Goal: Task Accomplishment & Management: Manage account settings

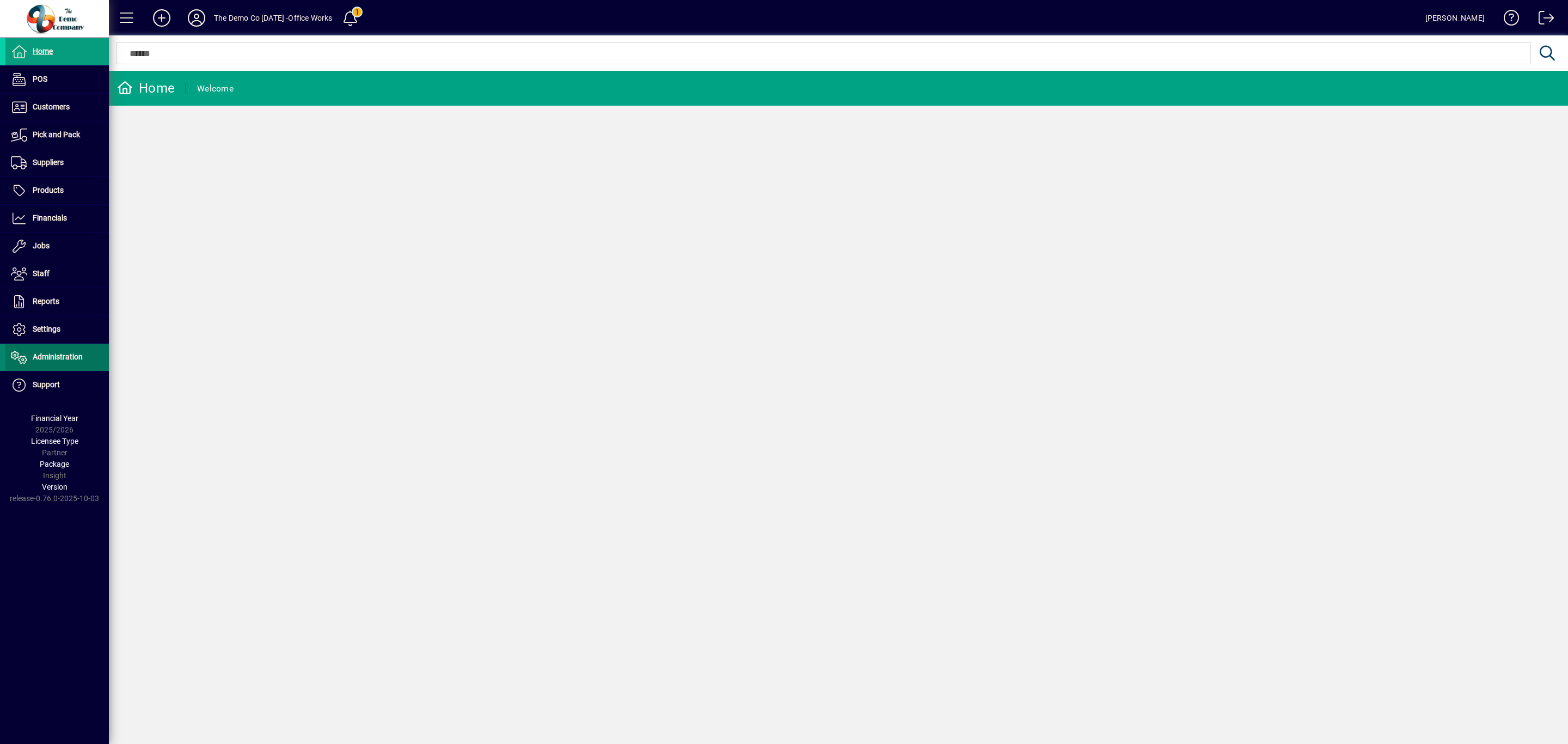
click at [48, 360] on span "Administration" at bounding box center [57, 357] width 50 height 9
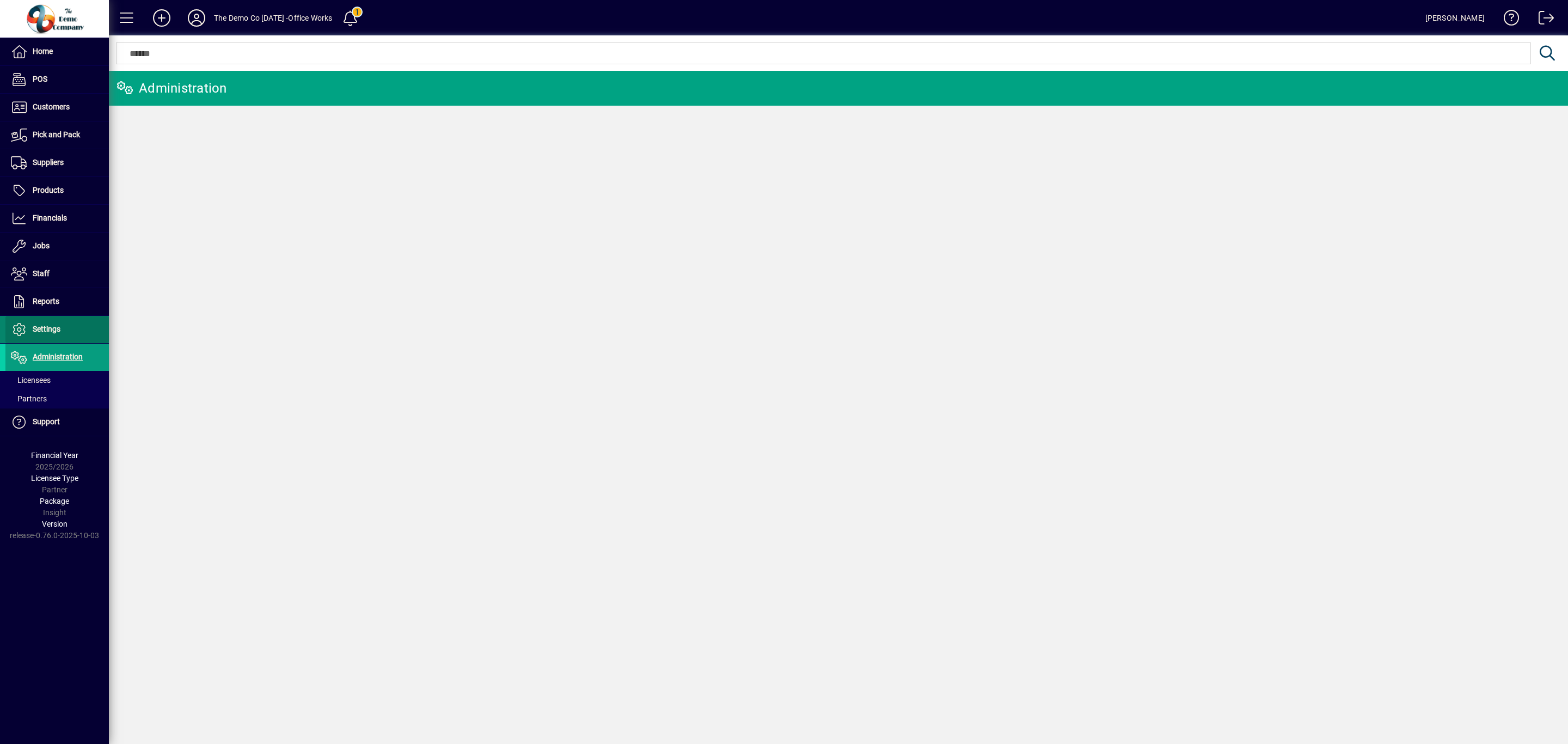
click at [48, 333] on span "Settings" at bounding box center [46, 329] width 28 height 9
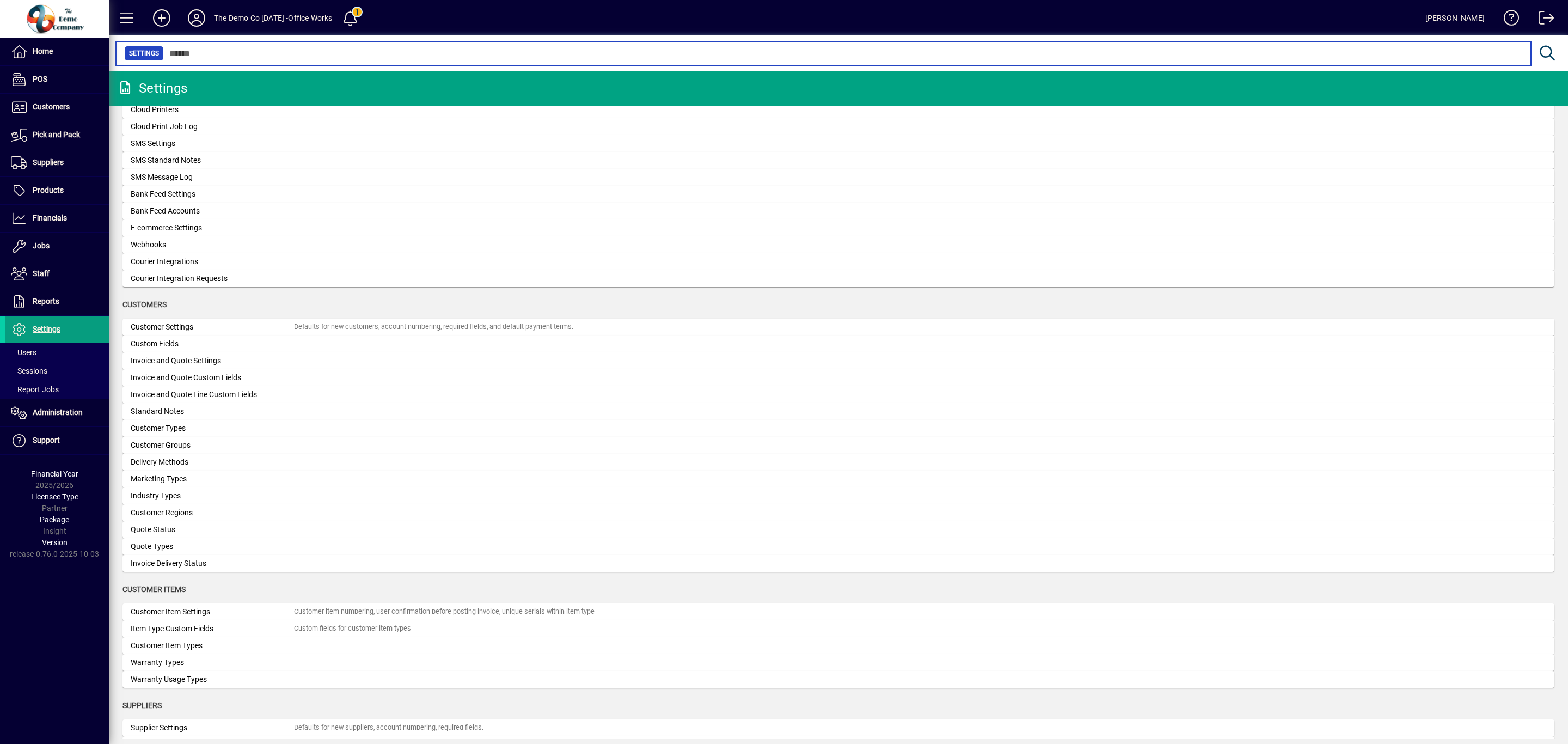
scroll to position [287, 0]
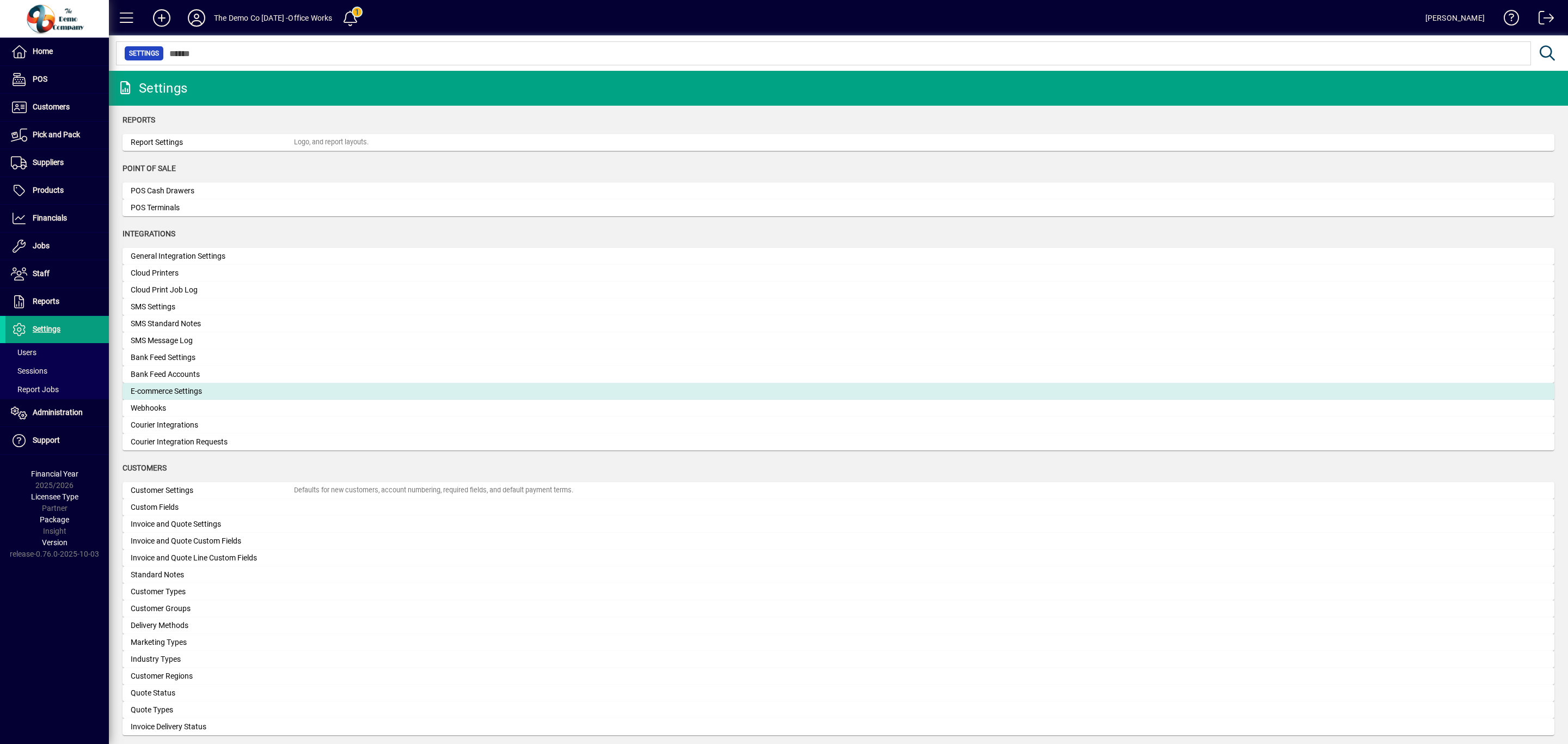
click at [204, 395] on div "E-commerce Settings" at bounding box center [213, 391] width 163 height 11
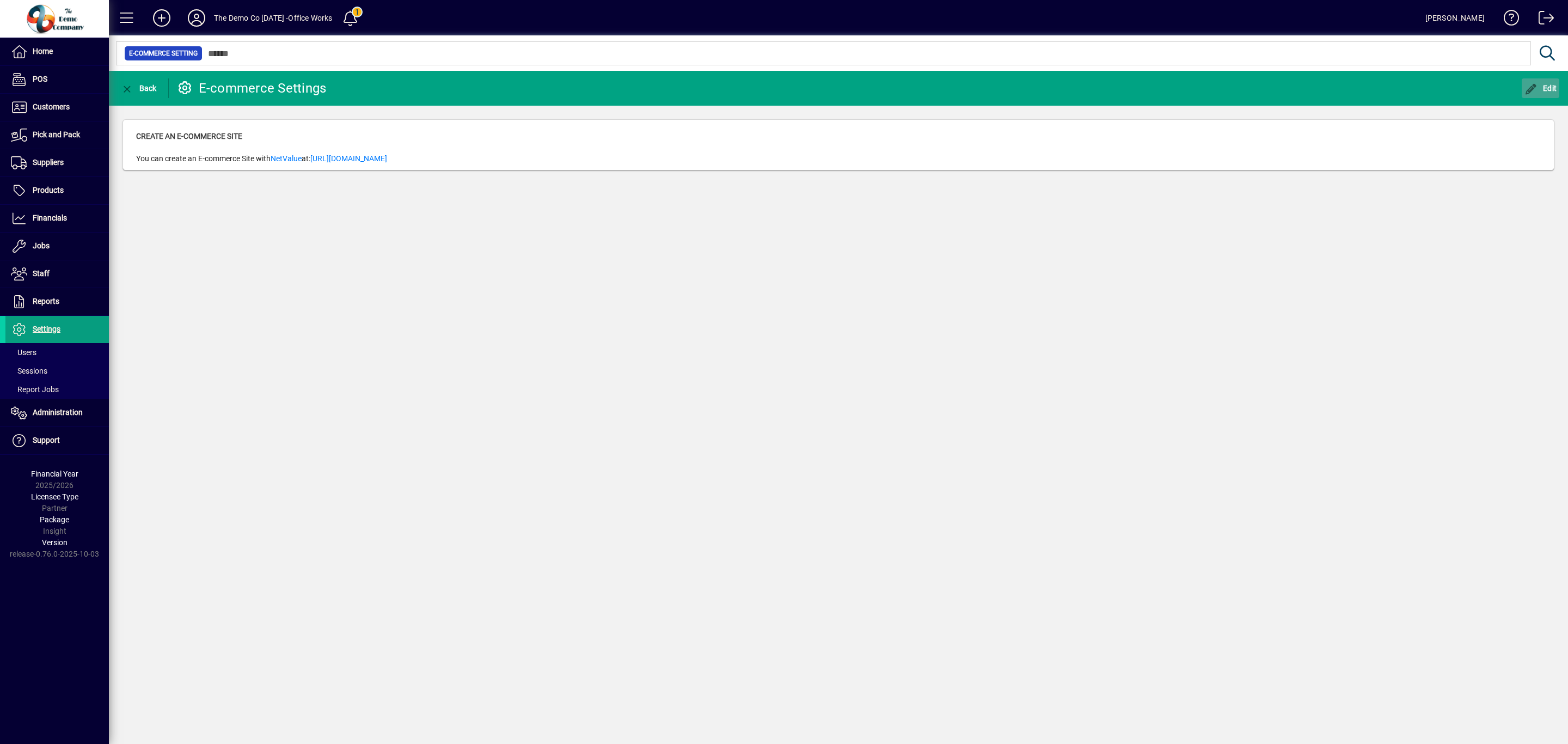
click at [1531, 87] on icon "button" at bounding box center [1531, 90] width 13 height 11
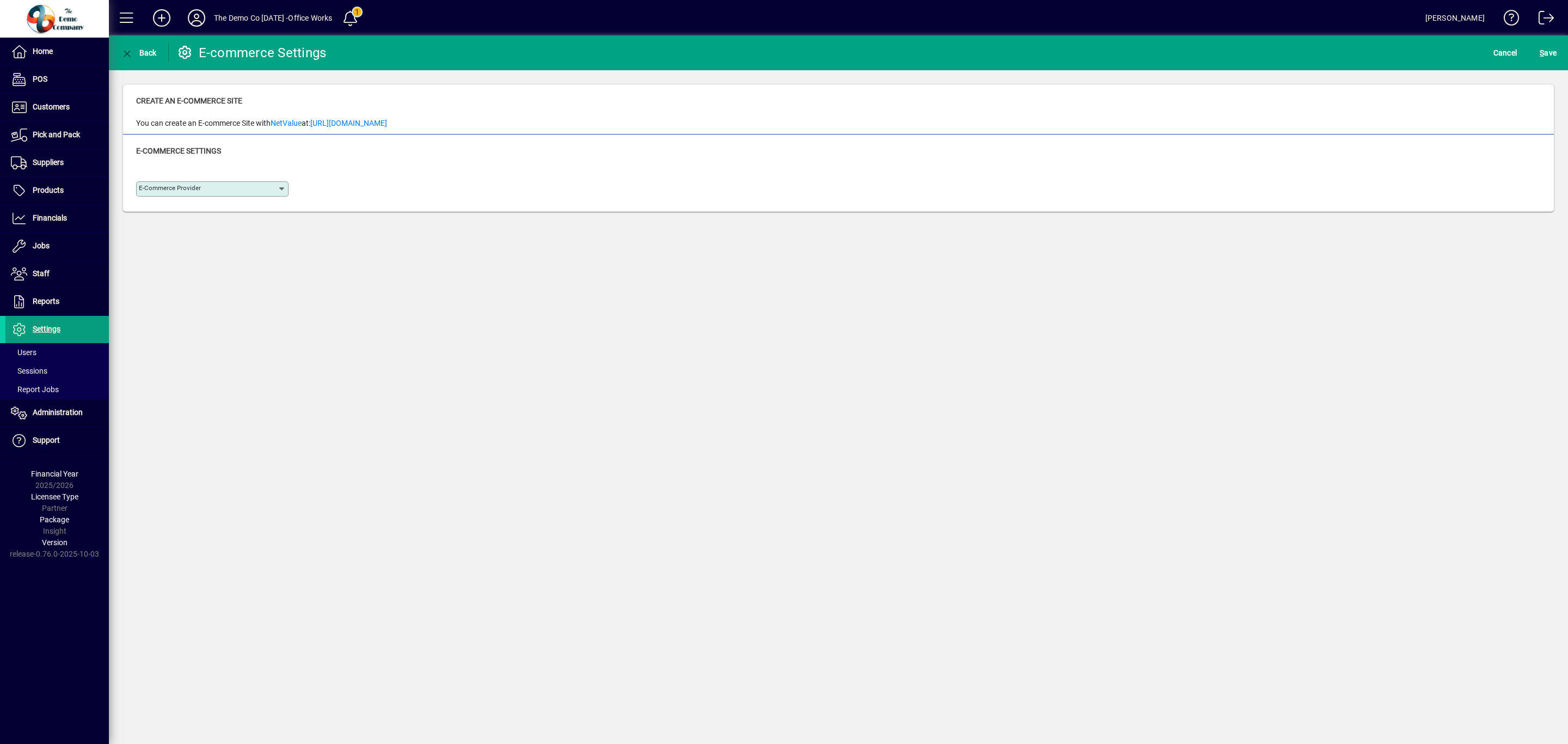
click at [281, 188] on icon at bounding box center [282, 189] width 9 height 9
click at [156, 252] on div "Shopify" at bounding box center [172, 253] width 55 height 11
type input "*******"
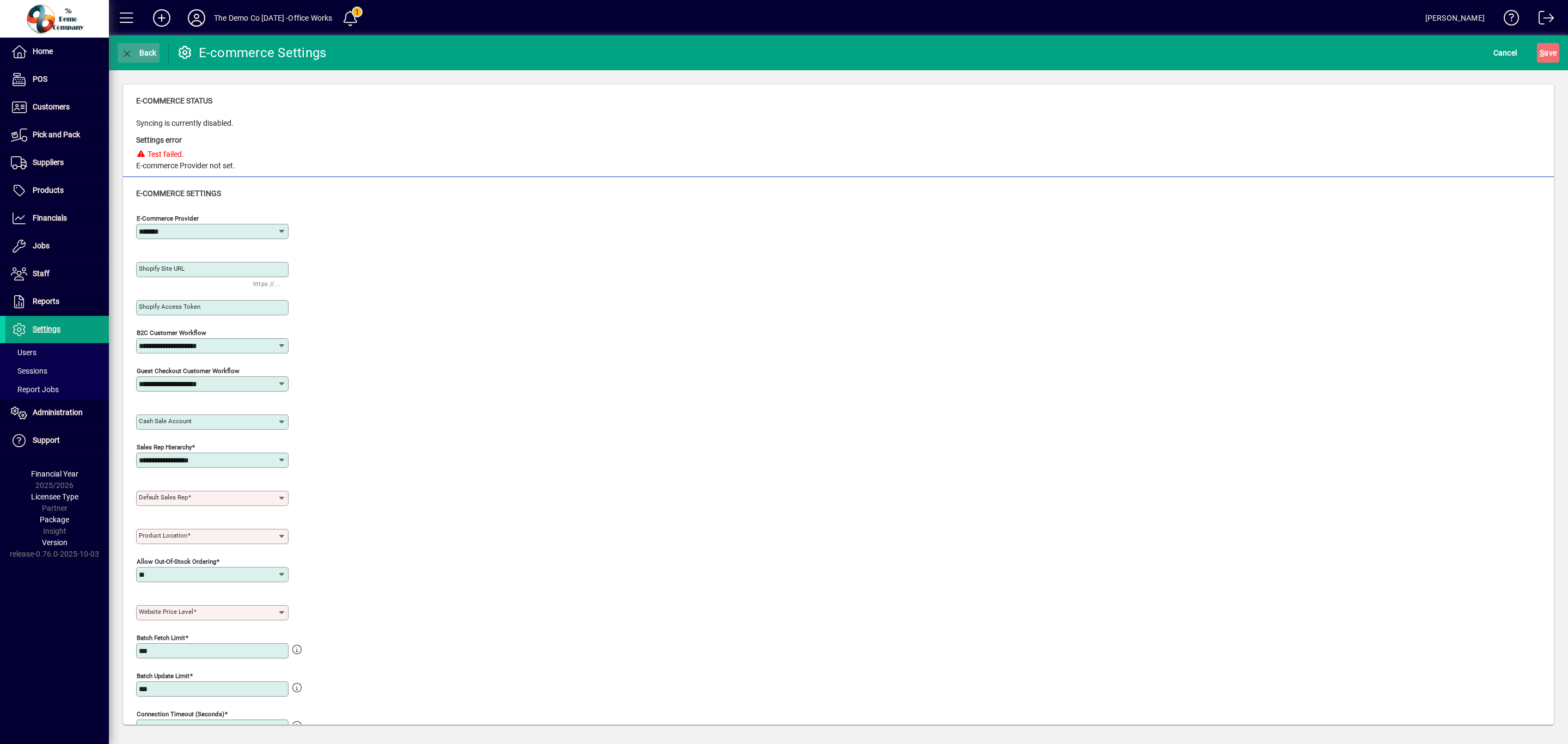
click at [125, 48] on icon "button" at bounding box center [127, 54] width 13 height 11
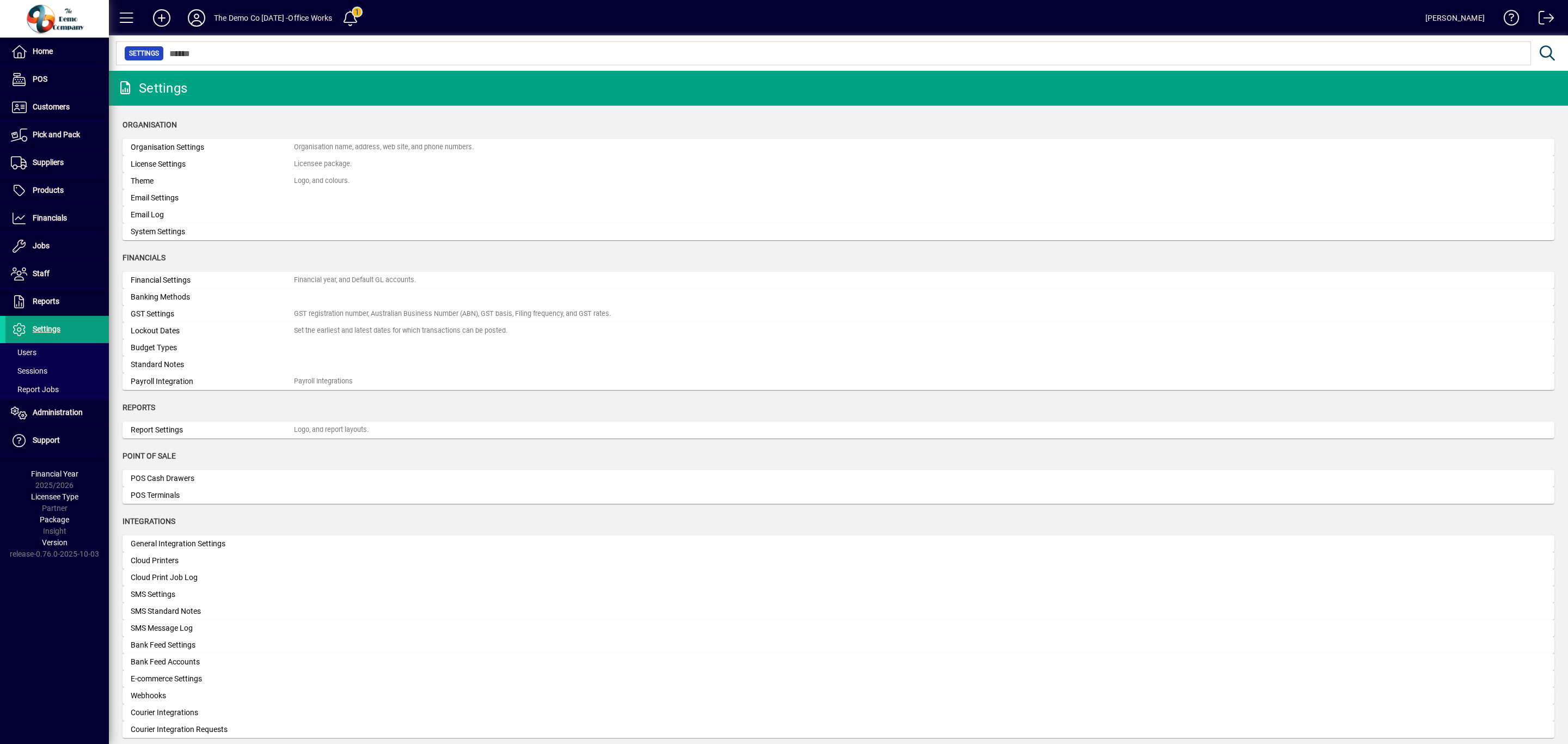
click at [196, 15] on icon at bounding box center [196, 18] width 21 height 17
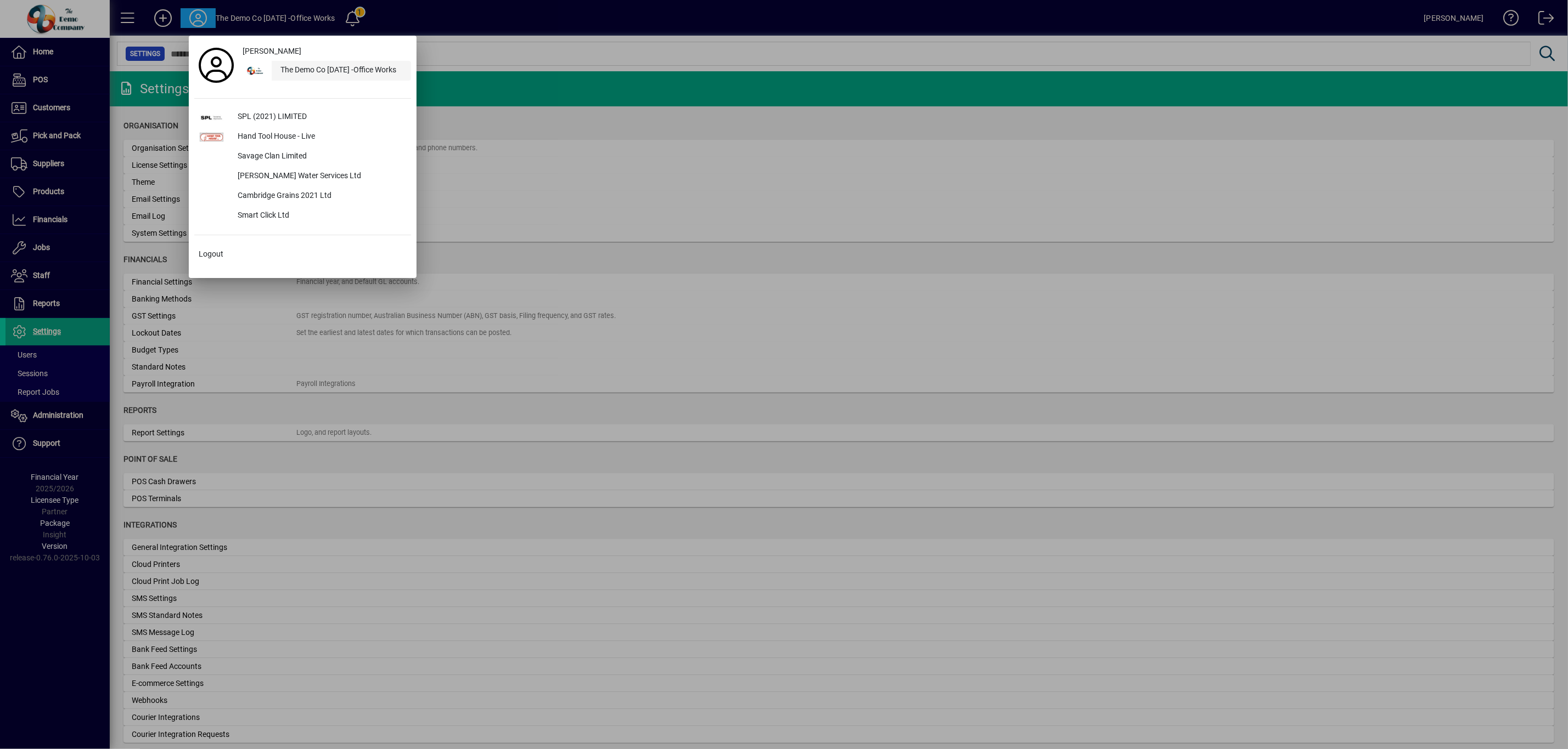
click at [323, 76] on div "The Demo Co [DATE] -Office Works" at bounding box center [341, 70] width 139 height 20
click at [175, 684] on div at bounding box center [784, 374] width 1568 height 749
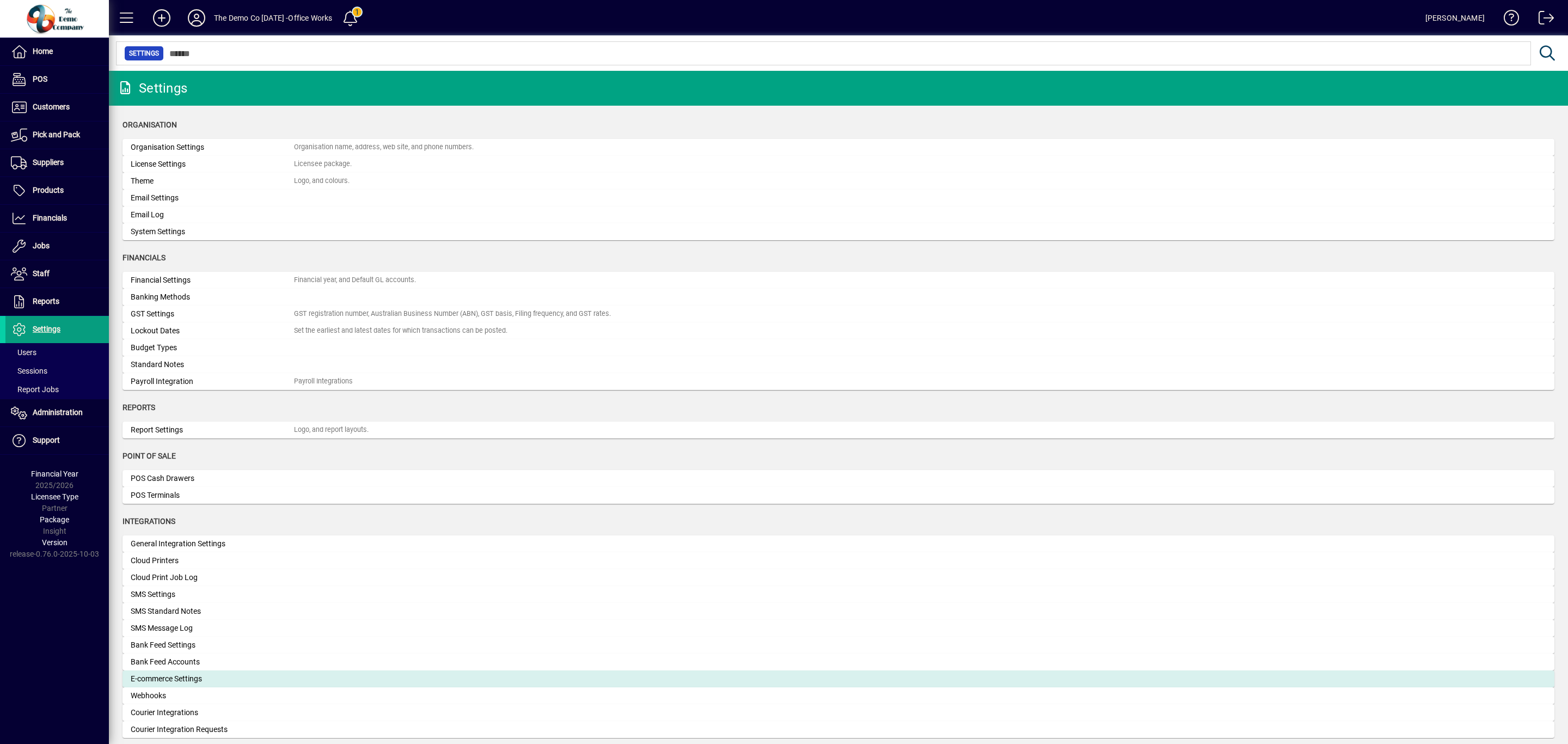
scroll to position [164, 0]
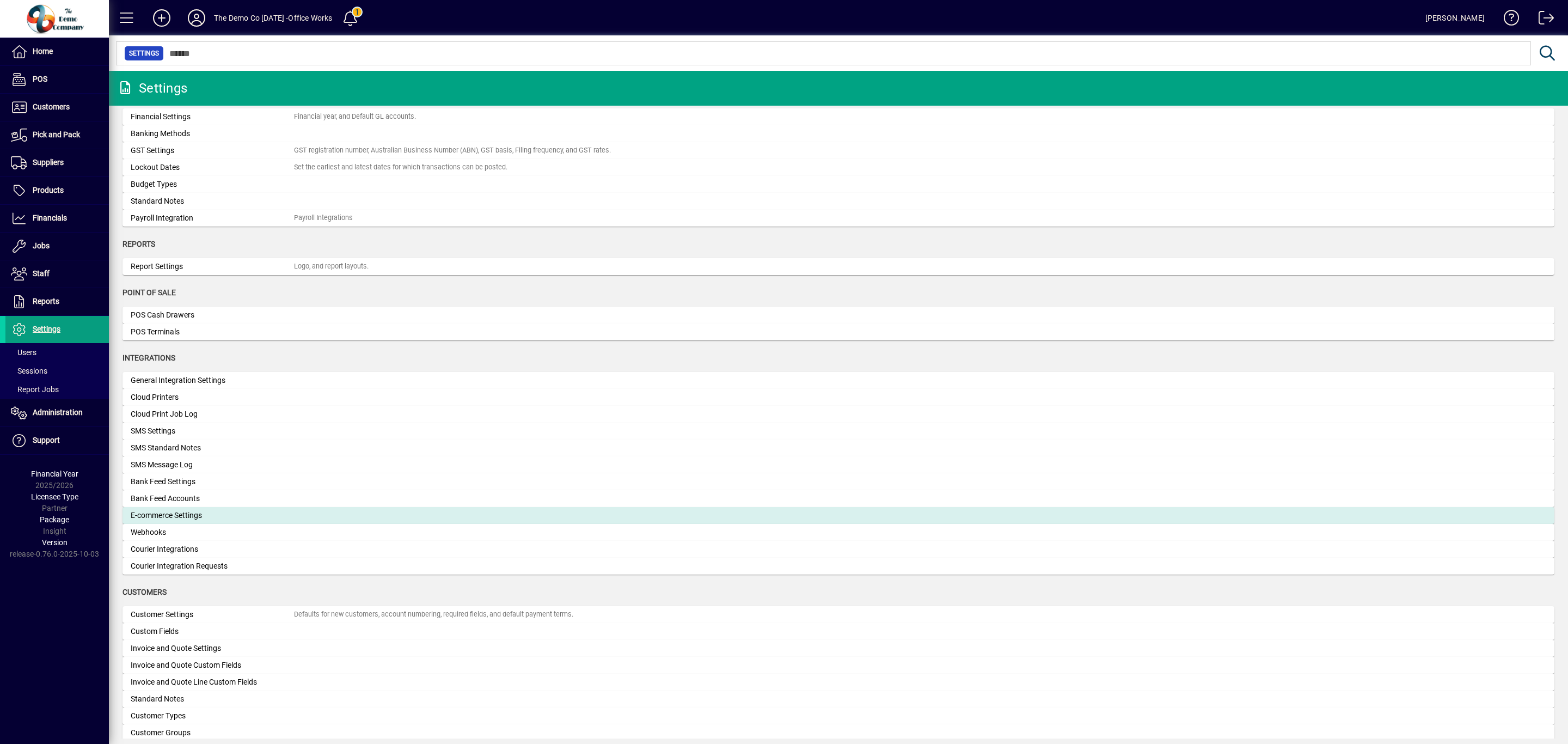
click at [171, 515] on div "E-commerce Settings" at bounding box center [213, 515] width 163 height 11
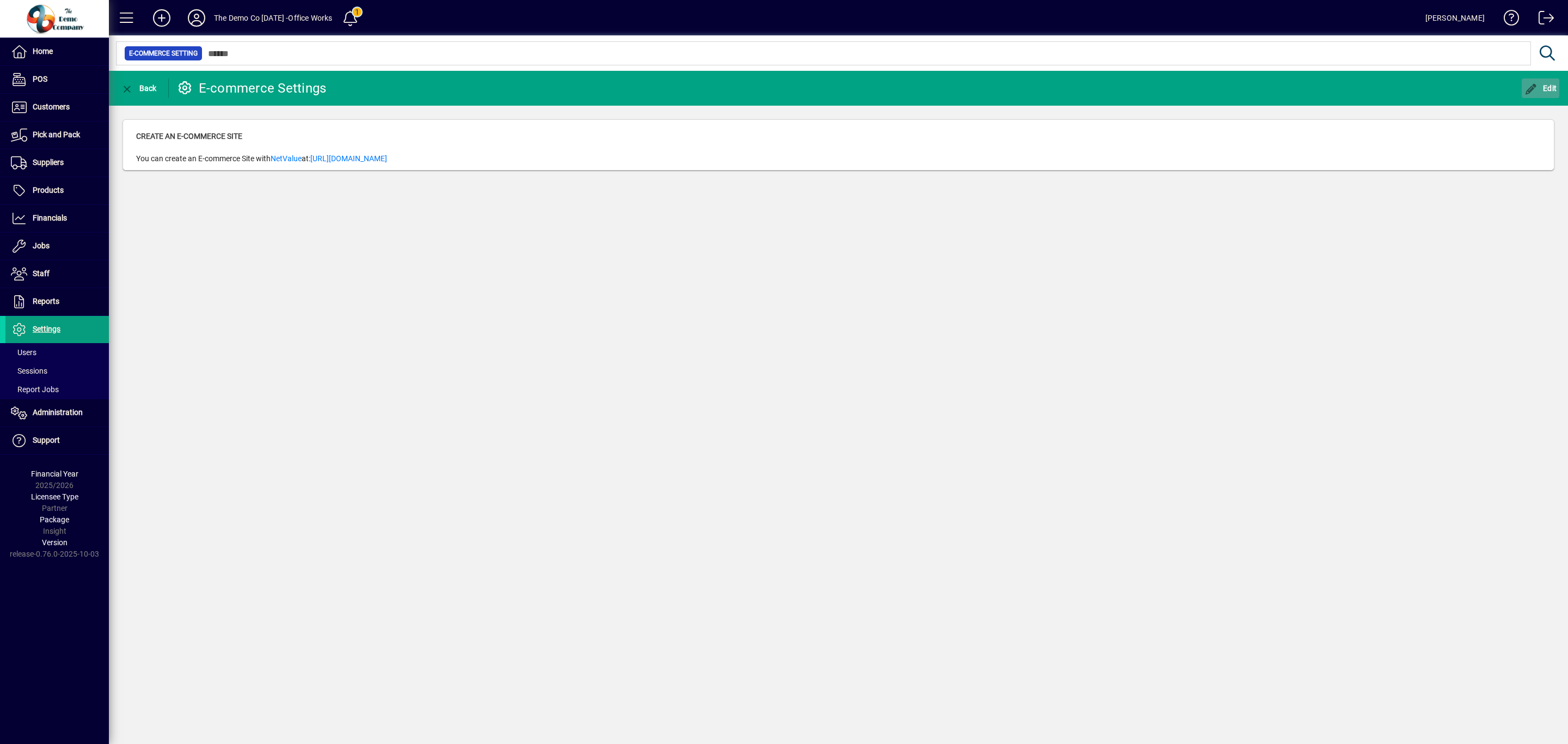
click at [1557, 91] on span "button" at bounding box center [1541, 88] width 38 height 26
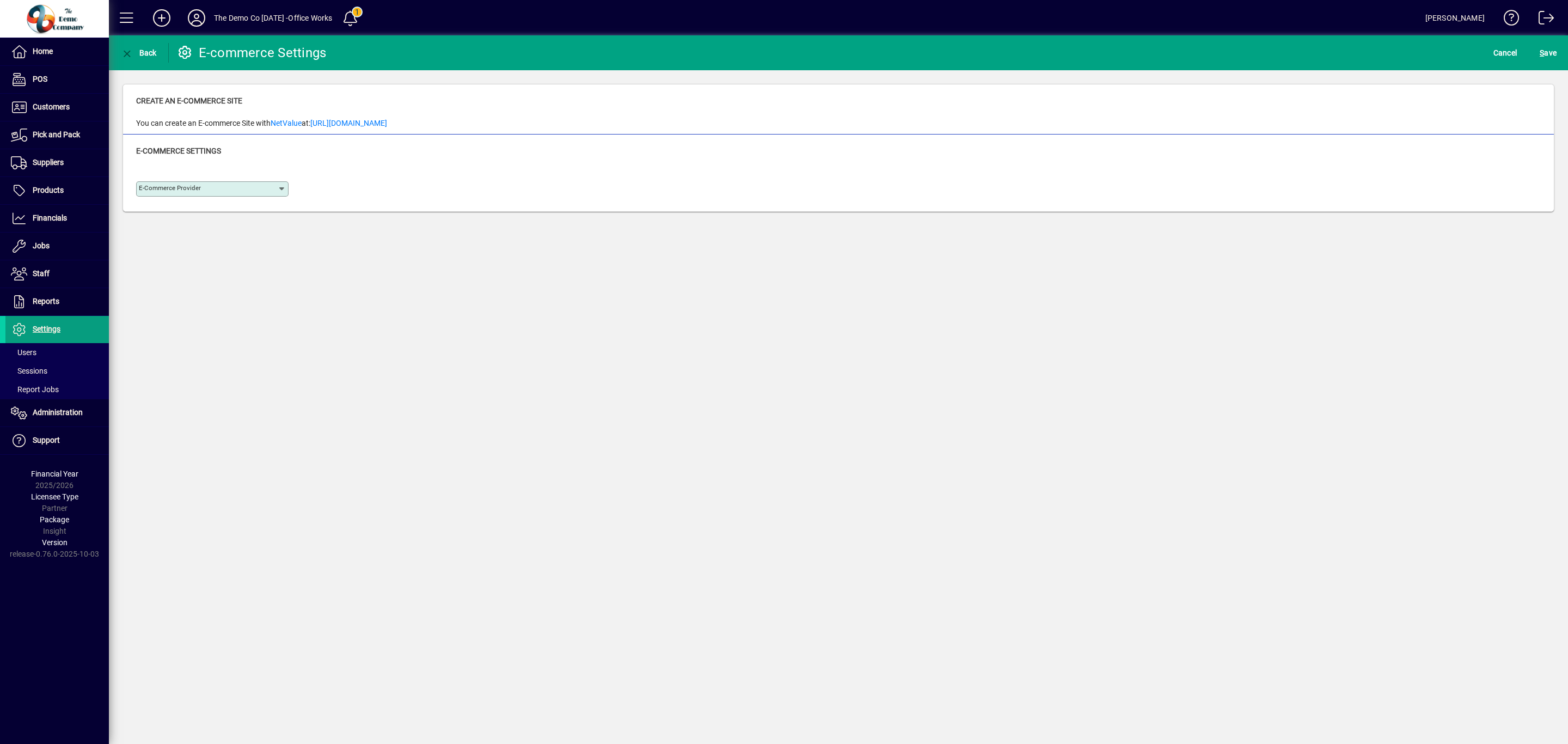
click at [273, 188] on input "E-commerce Provider" at bounding box center [208, 189] width 139 height 9
click at [152, 255] on div "Shopify" at bounding box center [172, 253] width 55 height 11
type input "*******"
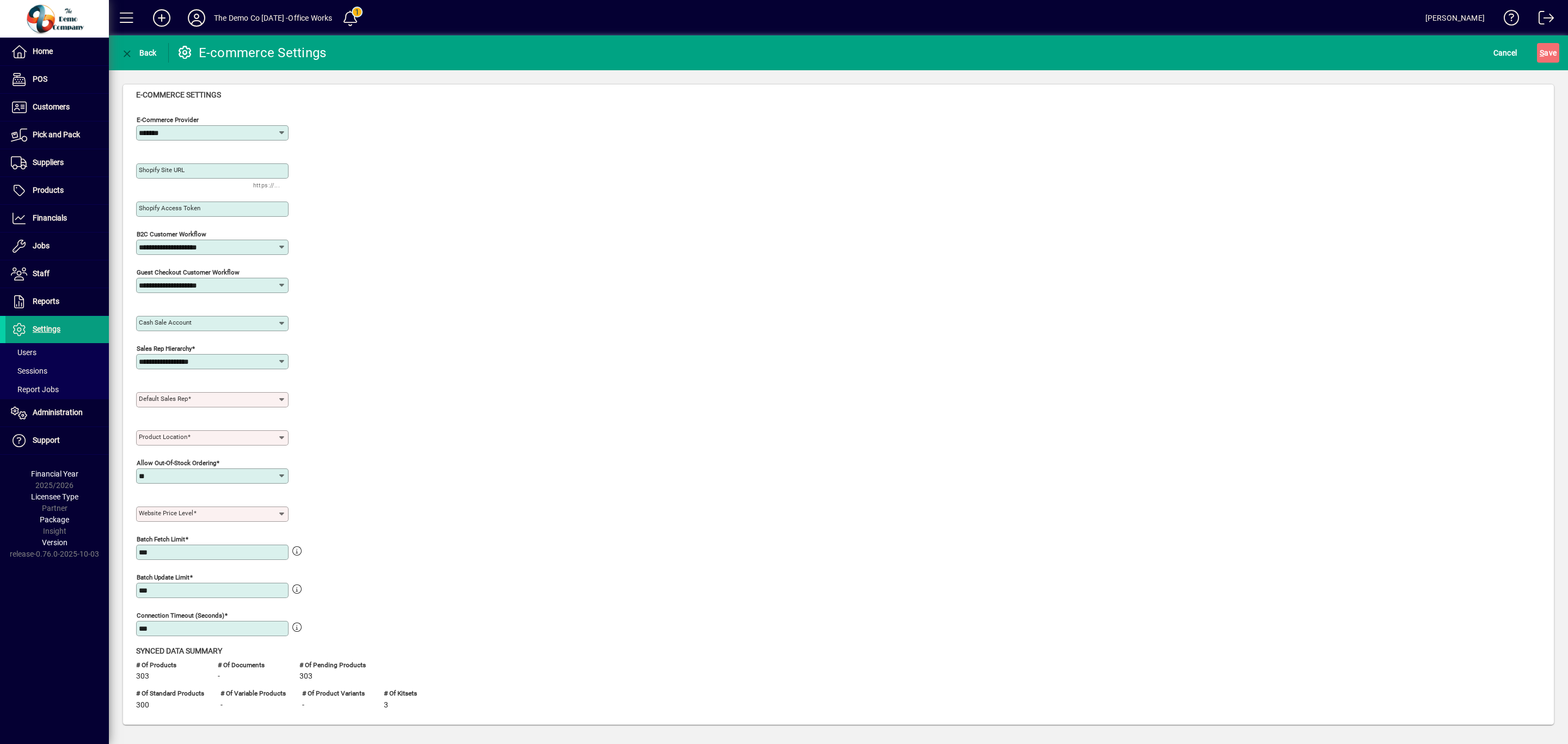
scroll to position [112, 0]
